Goal: Information Seeking & Learning: Stay updated

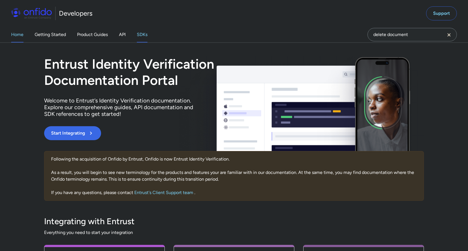
click at [139, 34] on link "SDKs" at bounding box center [142, 35] width 11 height 16
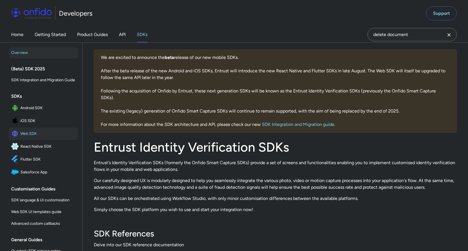
click at [31, 132] on span "Web SDK" at bounding box center [47, 134] width 55 height 8
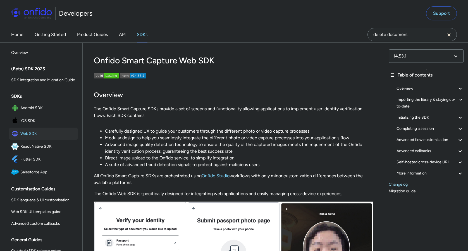
click at [399, 183] on link "Changelog" at bounding box center [426, 184] width 75 height 7
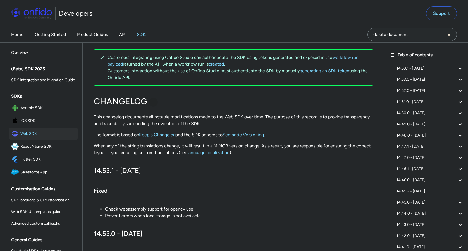
click at [154, 101] on div at bounding box center [153, 102] width 4 height 4
